Goal: Task Accomplishment & Management: Complete application form

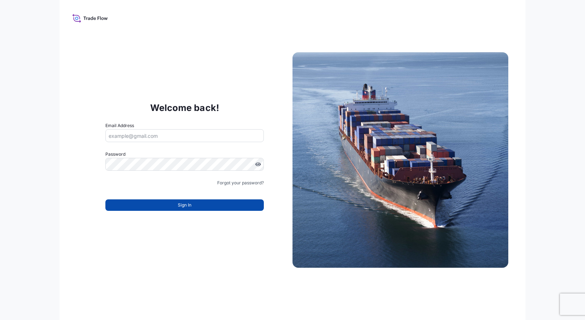
click at [205, 203] on button "Sign In" at bounding box center [184, 205] width 158 height 11
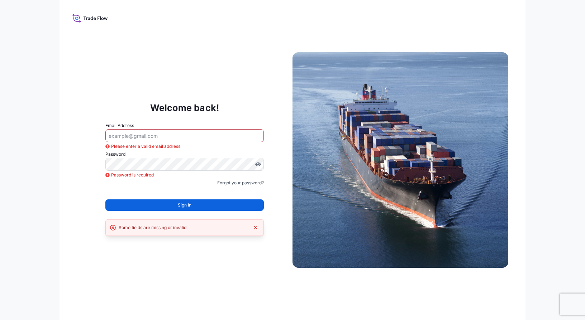
click at [180, 226] on div "Some fields are missing or invalid." at bounding box center [153, 227] width 69 height 7
click at [78, 15] on icon at bounding box center [89, 18] width 35 height 10
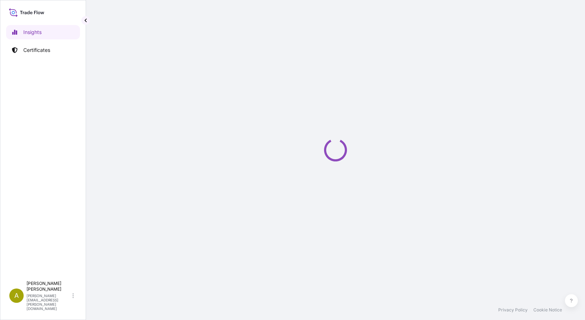
select select "2025"
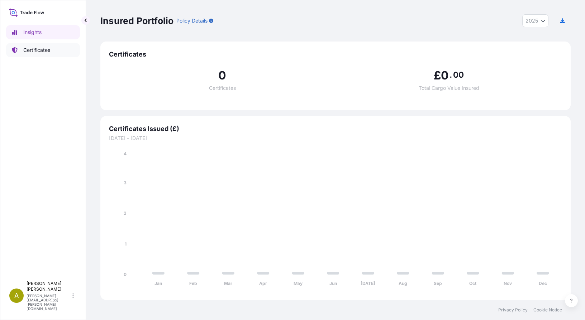
click at [24, 50] on p "Certificates" at bounding box center [36, 50] width 27 height 7
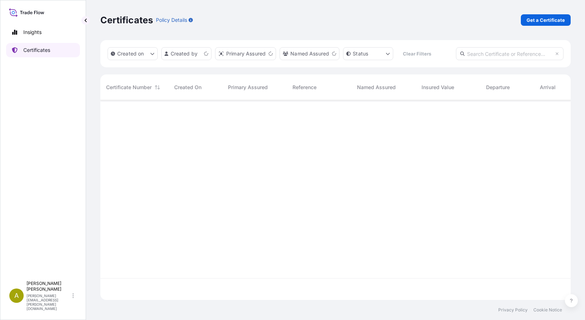
scroll to position [198, 465]
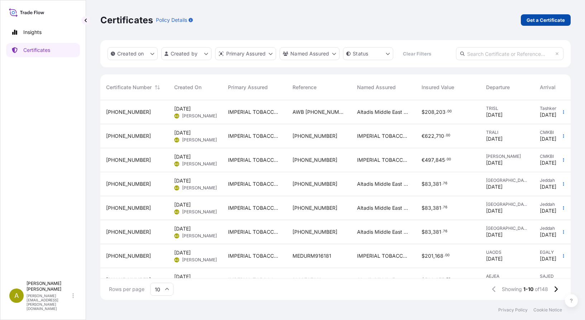
click at [537, 19] on p "Get a Certificate" at bounding box center [545, 19] width 38 height 7
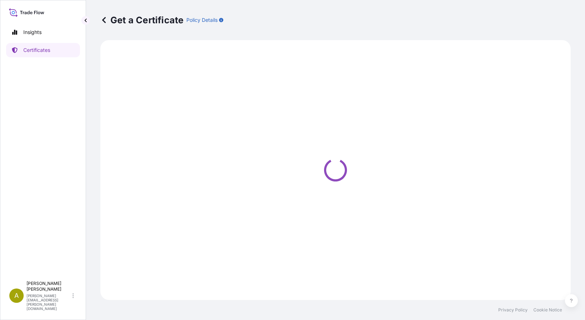
select select "Sea"
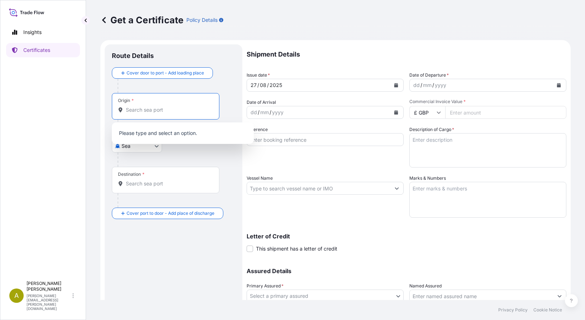
click at [144, 108] on input "Origin *" at bounding box center [168, 109] width 85 height 7
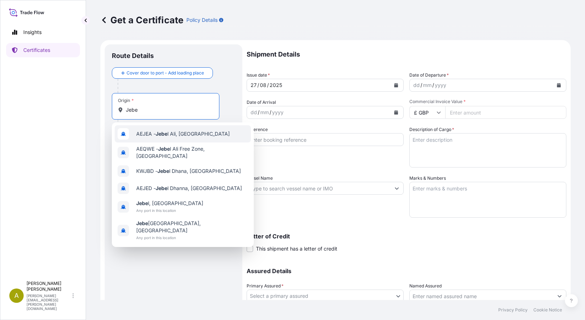
click at [209, 135] on span "AEJEA - [PERSON_NAME], [GEOGRAPHIC_DATA]" at bounding box center [183, 133] width 94 height 7
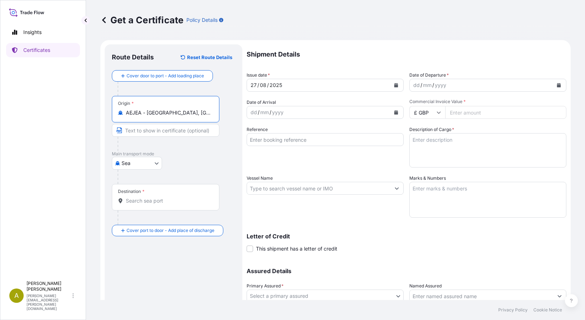
type input "AEJEA - [GEOGRAPHIC_DATA], [GEOGRAPHIC_DATA]"
click at [134, 203] on input "Destination *" at bounding box center [168, 200] width 85 height 7
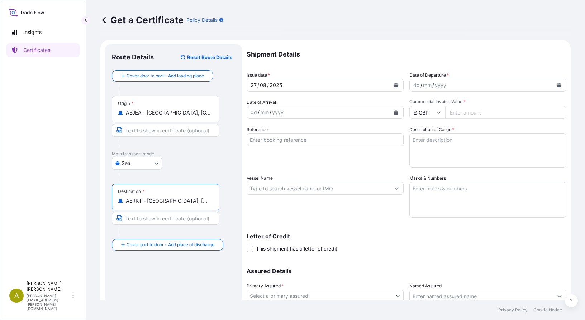
type input "AERKT - [GEOGRAPHIC_DATA], [GEOGRAPHIC_DATA]"
drag, startPoint x: 255, startPoint y: 84, endPoint x: 231, endPoint y: 83, distance: 24.4
click at [231, 83] on form "Route Details Reset Route Details Cover door to port - Add loading place Place …" at bounding box center [335, 198] width 470 height 316
click at [394, 86] on icon "Calendar" at bounding box center [396, 85] width 4 height 4
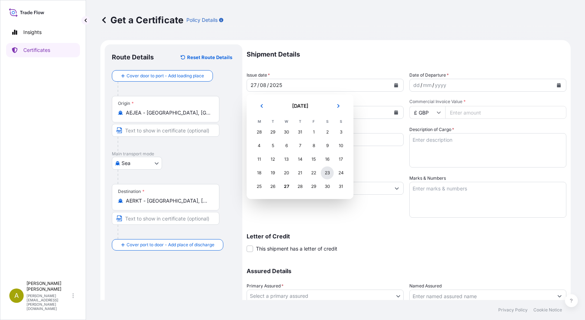
click at [326, 174] on div "23" at bounding box center [327, 173] width 13 height 13
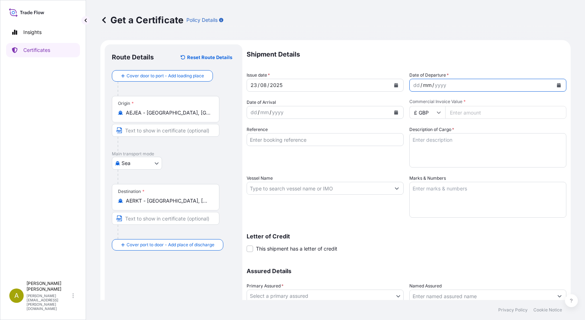
click at [426, 87] on div "mm" at bounding box center [427, 85] width 10 height 9
click at [556, 82] on button "Calendar" at bounding box center [558, 85] width 11 height 11
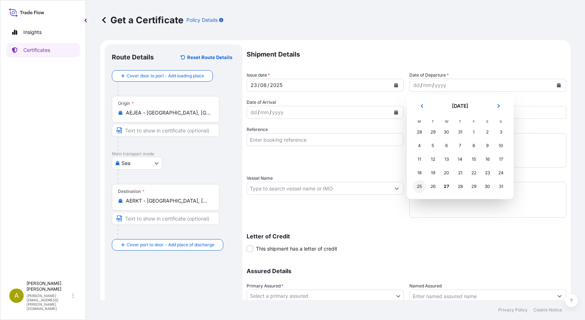
click at [417, 187] on div "25" at bounding box center [419, 186] width 13 height 13
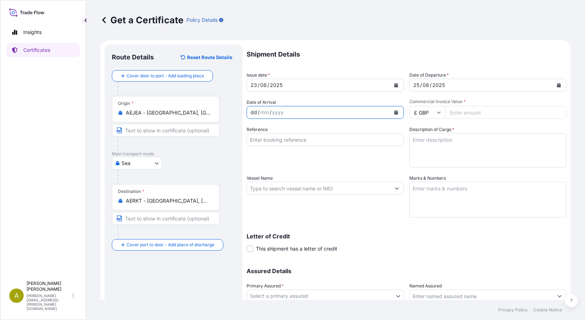
click at [311, 115] on div "dd / mm / yyyy" at bounding box center [318, 112] width 143 height 13
click at [397, 112] on button "Calendar" at bounding box center [395, 112] width 11 height 11
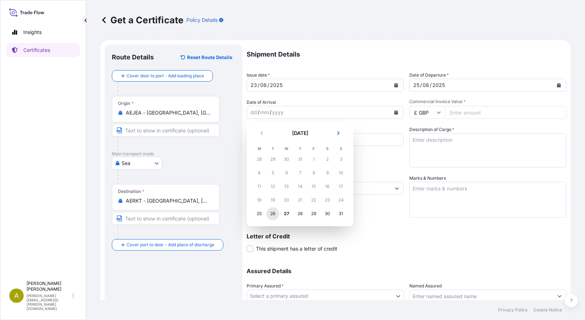
click at [272, 215] on div "26" at bounding box center [272, 213] width 13 height 13
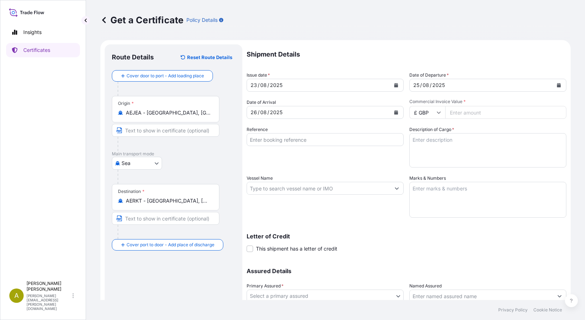
click at [436, 112] on icon at bounding box center [438, 112] width 4 height 4
click at [425, 164] on div "$ USD" at bounding box center [424, 162] width 30 height 14
type input "$ USD"
click at [475, 110] on input "Commercial Invoice Value *" at bounding box center [505, 112] width 121 height 13
type input "108972.60"
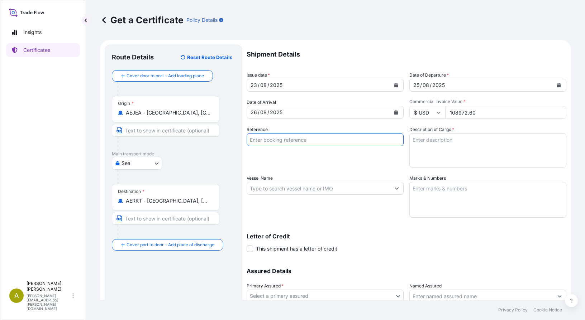
click at [314, 139] on input "Reference" at bounding box center [324, 139] width 157 height 13
click at [281, 134] on input "Reference" at bounding box center [324, 139] width 157 height 13
paste input "1068 812 755"
type input "1068 812 755"
click at [279, 189] on input "Vessel Name" at bounding box center [318, 188] width 143 height 13
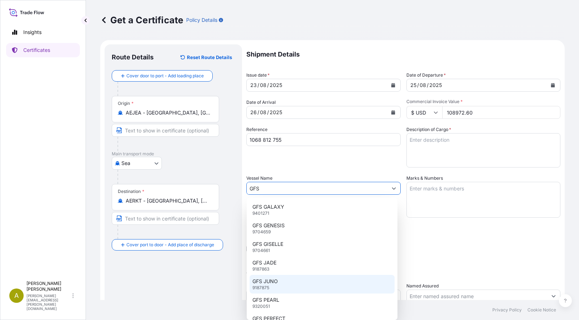
click at [268, 285] on p "GFS JUNO" at bounding box center [265, 281] width 25 height 7
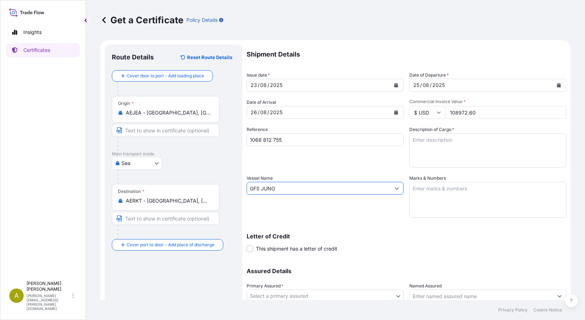
type input "GFS JUNO"
click at [425, 186] on textarea "Marks & Numbers" at bounding box center [487, 200] width 157 height 36
click at [434, 140] on textarea "Description of Cargo *" at bounding box center [487, 150] width 157 height 34
type textarea "380 cases of cigarettes Gross weight : 5 490,100 kg Net weight : 5 173,00 kg"
click at [446, 197] on textarea "Marks & Numbers" at bounding box center [487, 200] width 157 height 36
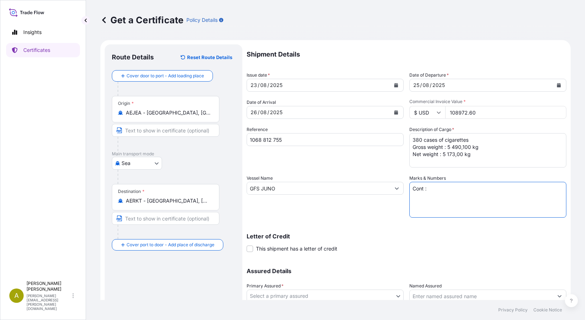
paste textarea "HAMU4352581"
click at [425, 203] on textarea "Cont : HAMU4352581" at bounding box center [487, 200] width 157 height 36
click at [467, 190] on textarea "Cont : HAMU4352581" at bounding box center [487, 200] width 157 height 36
paste textarea "SEAL NO."
drag, startPoint x: 441, startPoint y: 201, endPoint x: 441, endPoint y: 197, distance: 3.6
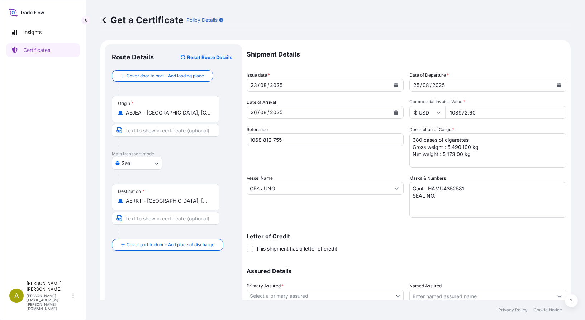
click at [441, 201] on textarea "Cont : HAMU4352581 SEAL NO." at bounding box center [487, 200] width 157 height 36
paste textarea "LSC054296"
drag, startPoint x: 430, startPoint y: 196, endPoint x: 402, endPoint y: 192, distance: 28.6
click at [402, 192] on div "Shipment Details Issue date * [DATE] Date of Departure * [DATE] Date of Arrival…" at bounding box center [406, 187] width 320 height 287
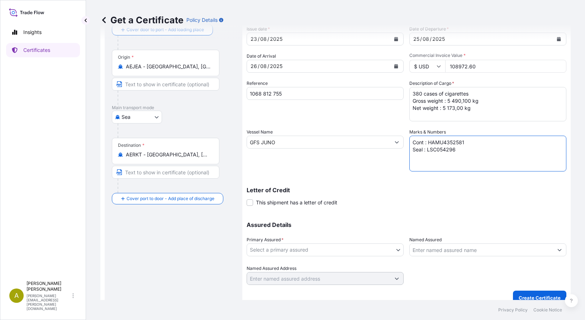
scroll to position [56, 0]
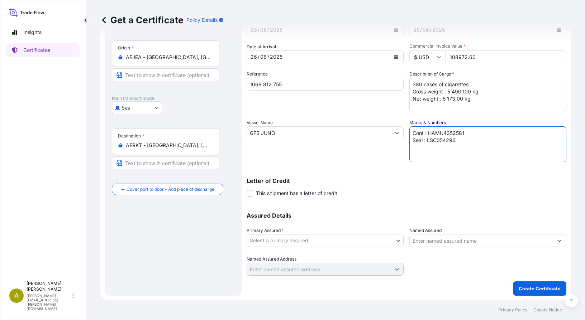
type textarea "Cont : HAMU4352581 Seal : LSC054296"
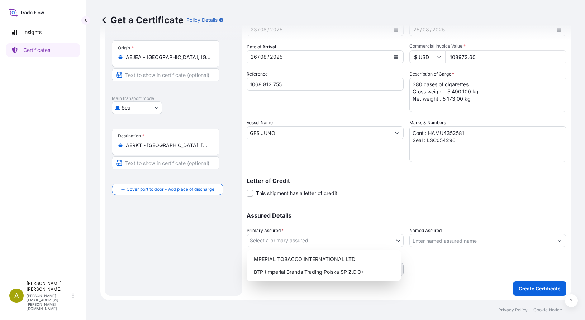
click at [360, 243] on body "Insights Certificates A [PERSON_NAME] [PERSON_NAME][EMAIL_ADDRESS][PERSON_NAME]…" at bounding box center [292, 160] width 585 height 320
click at [349, 257] on div "IMPERIAL TOBACCO INTERNATIONAL LTD" at bounding box center [323, 259] width 149 height 13
select select "31694"
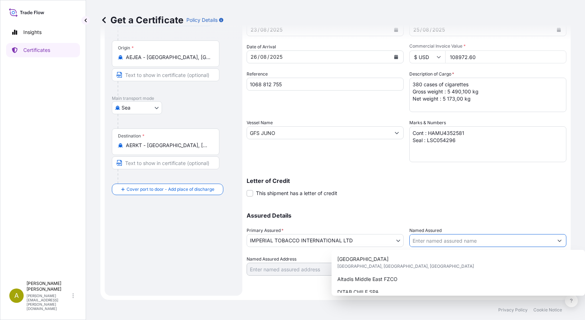
click at [461, 243] on input "Named Assured" at bounding box center [480, 240] width 143 height 13
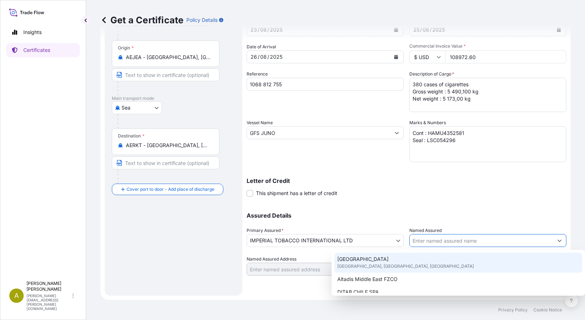
click at [391, 257] on div "[GEOGRAPHIC_DATA], [GEOGRAPHIC_DATA], [GEOGRAPHIC_DATA]" at bounding box center [458, 263] width 248 height 20
type input "[GEOGRAPHIC_DATA]"
type input "[GEOGRAPHIC_DATA] - [GEOGRAPHIC_DATA]"
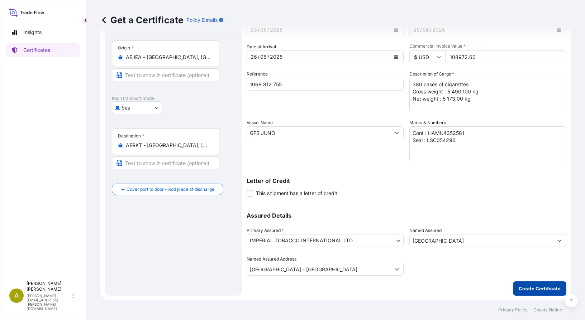
click at [526, 289] on p "Create Certificate" at bounding box center [539, 288] width 42 height 7
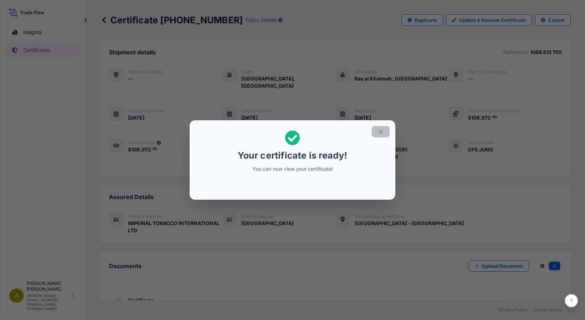
click at [383, 133] on icon "button" at bounding box center [380, 132] width 6 height 6
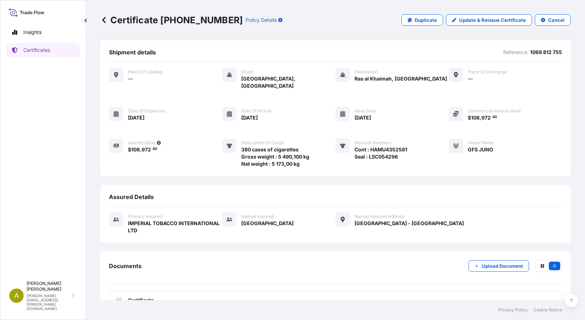
scroll to position [11, 0]
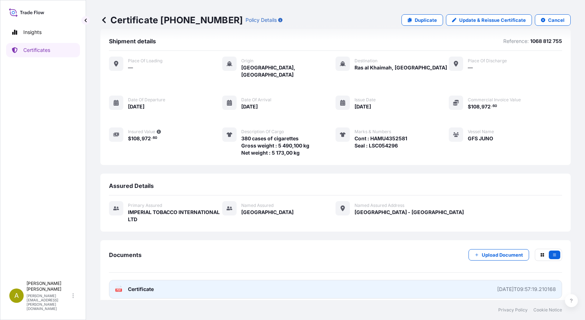
click at [505, 286] on div "[DATE]T09:57:19.210168" at bounding box center [526, 289] width 59 height 7
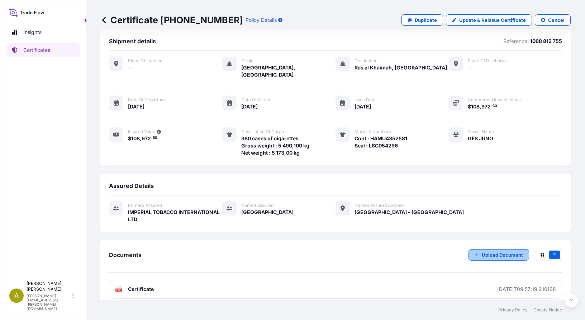
click at [498, 251] on p "Upload Document" at bounding box center [501, 254] width 41 height 7
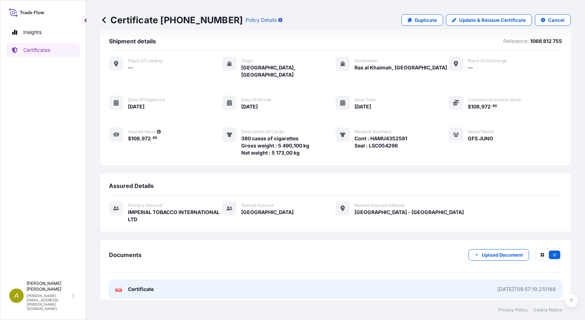
click at [124, 286] on div "PDF Certificate" at bounding box center [134, 289] width 39 height 7
